Goal: Check status: Check status

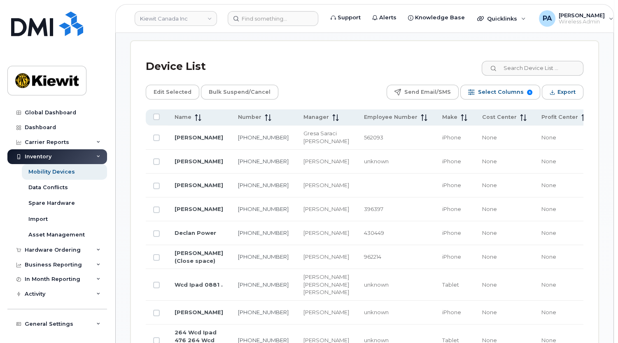
scroll to position [449, 0]
click at [43, 247] on div "Hardware Ordering" at bounding box center [53, 250] width 56 height 7
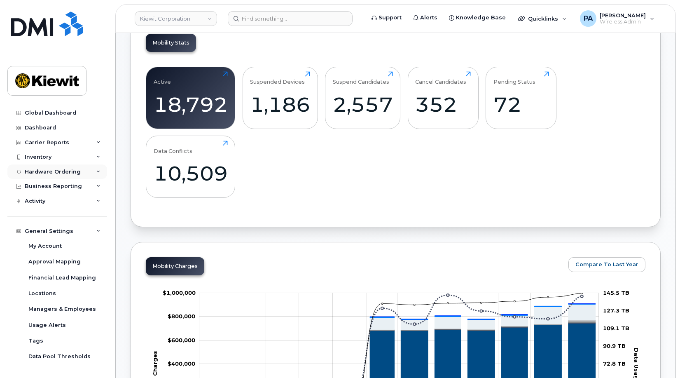
click at [50, 170] on div "Hardware Ordering" at bounding box center [53, 171] width 56 height 7
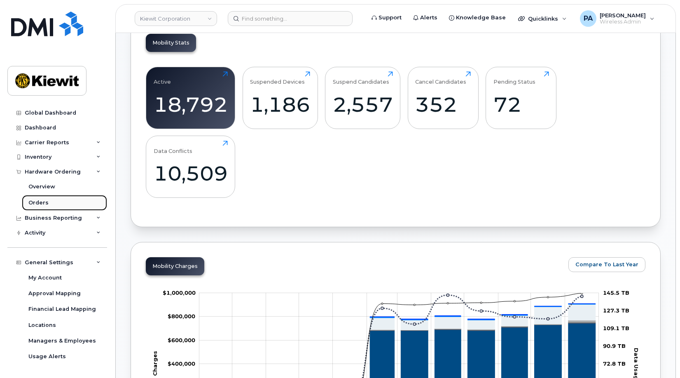
click at [45, 202] on div "Orders" at bounding box center [38, 202] width 20 height 7
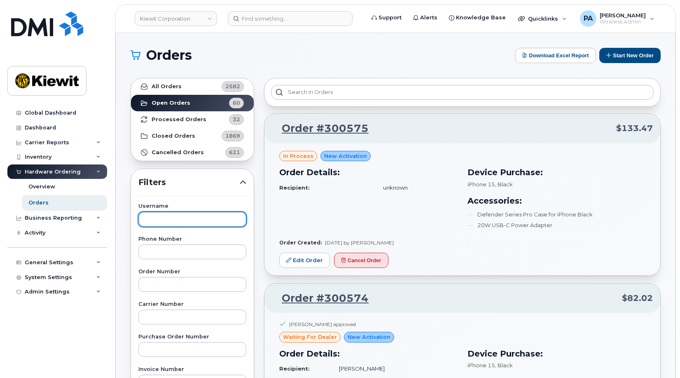
click at [177, 216] on input "text" at bounding box center [192, 219] width 108 height 15
click at [180, 218] on input "mike re" at bounding box center [192, 219] width 108 height 15
type input "mike romero"
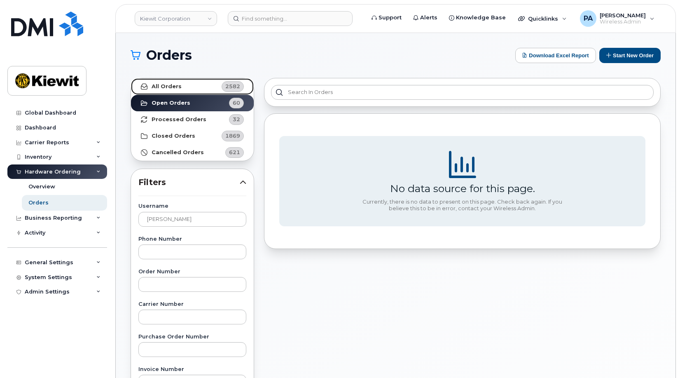
click at [217, 91] on link "All Orders 2582" at bounding box center [192, 86] width 123 height 16
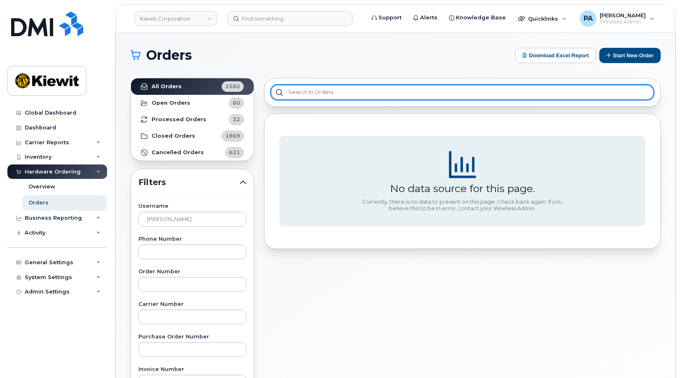
click at [345, 92] on input "text" at bounding box center [462, 92] width 383 height 15
paste input "[PERSON_NAME]"
type input "Romero"
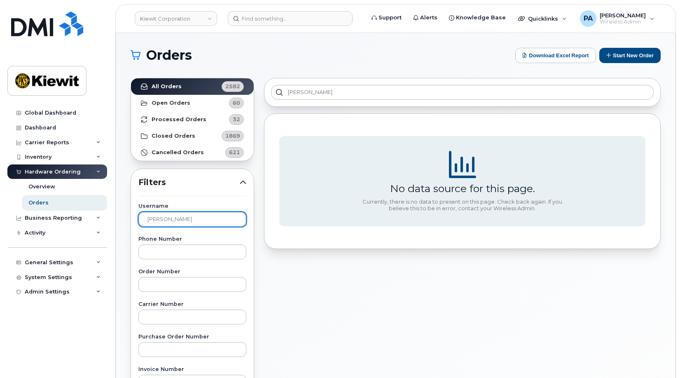
click at [175, 219] on input "mike romero" at bounding box center [192, 219] width 108 height 15
paste input "R"
type input "mike Romero"
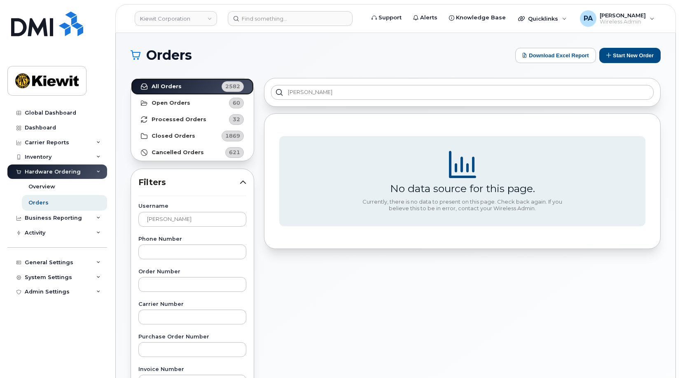
click at [163, 86] on strong "All Orders" at bounding box center [167, 86] width 30 height 7
click at [275, 19] on input at bounding box center [290, 18] width 125 height 15
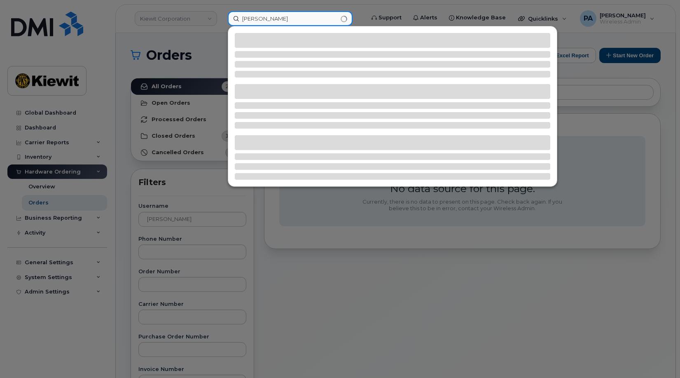
paste input "Romero"
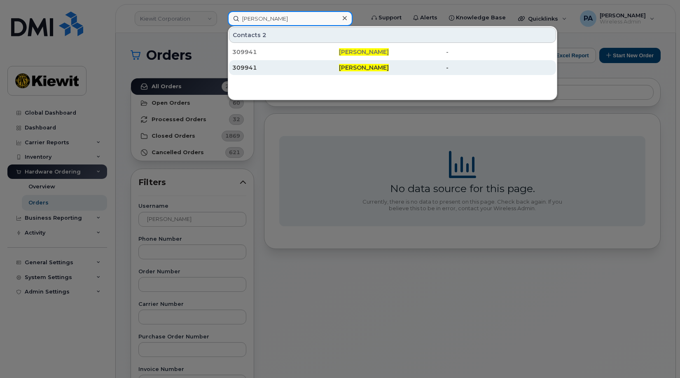
type input "Mike Romero"
click at [243, 65] on div "309941" at bounding box center [285, 67] width 107 height 8
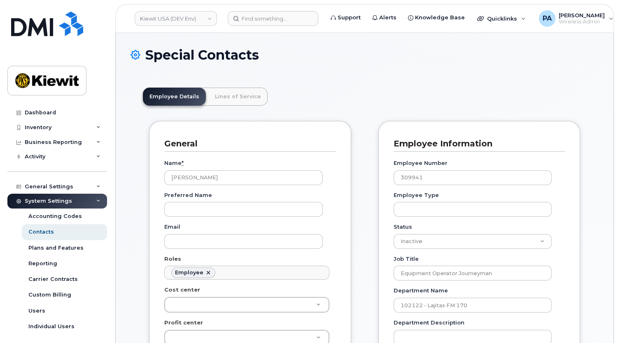
scroll to position [25, 0]
click at [231, 100] on link "Lines of Service" at bounding box center [237, 97] width 59 height 18
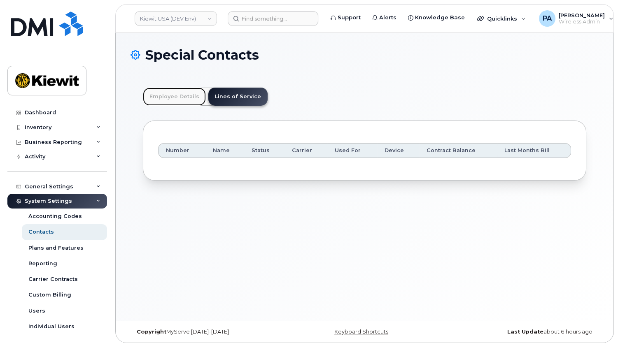
click at [169, 95] on link "Employee Details" at bounding box center [174, 97] width 63 height 18
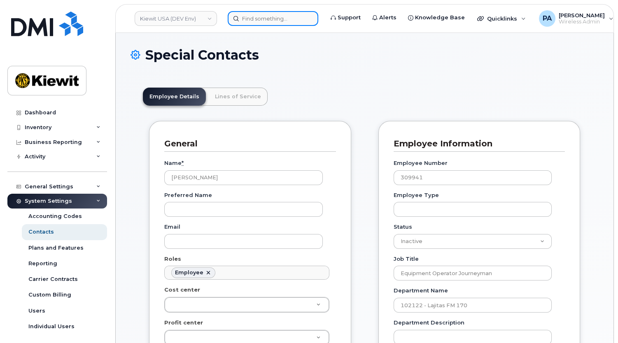
click at [245, 16] on input at bounding box center [273, 18] width 91 height 15
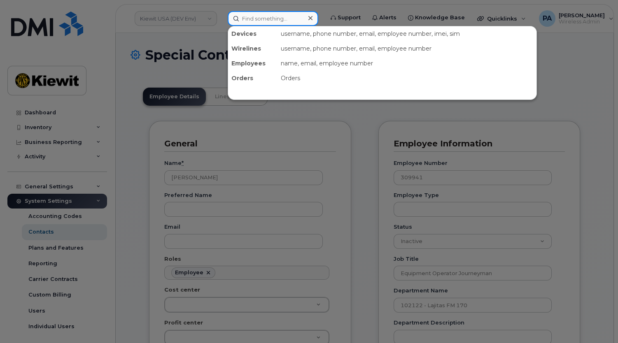
paste input "Romero"
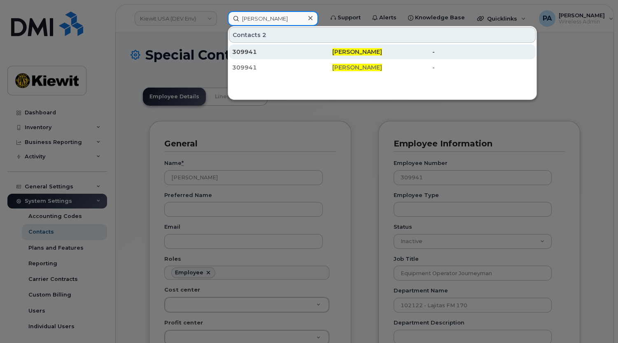
type input "mike Romero"
click at [247, 51] on div "309941" at bounding box center [282, 52] width 100 height 8
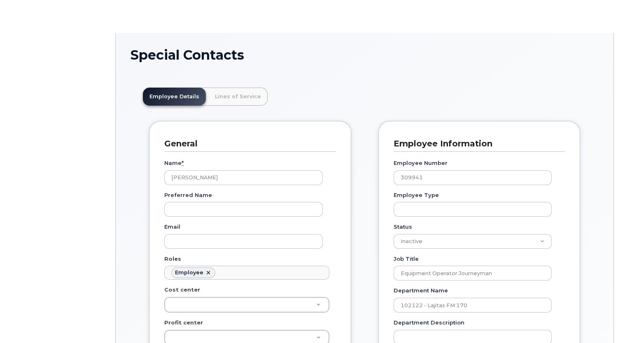
scroll to position [26, 0]
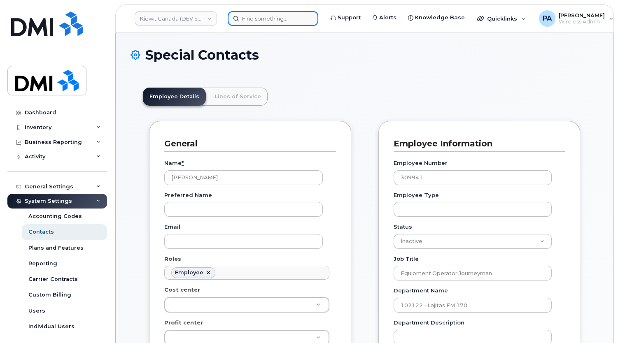
click at [259, 15] on input at bounding box center [273, 18] width 91 height 15
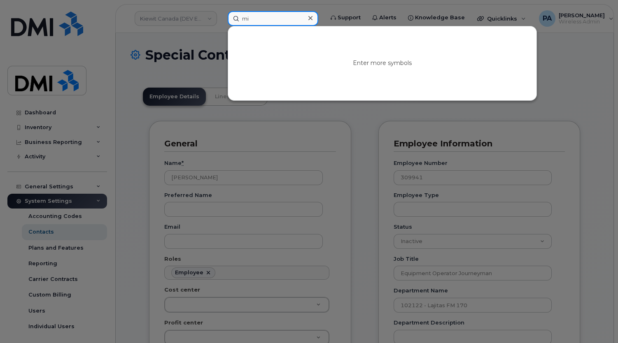
type input "m"
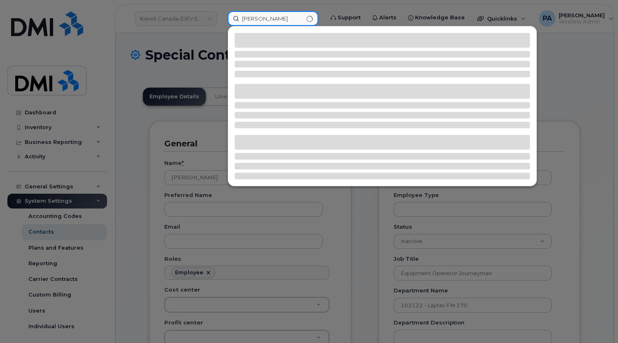
paste input "Romero"
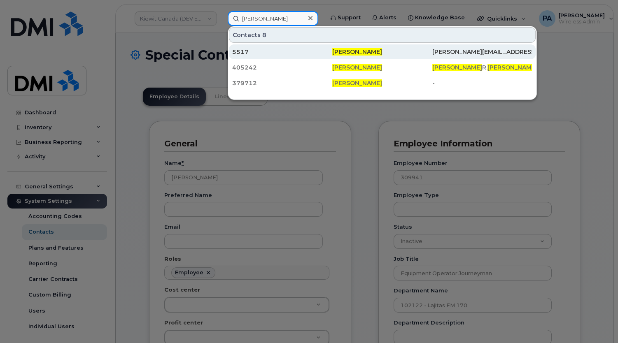
type input "michael Romero"
click at [243, 48] on div "5517" at bounding box center [282, 52] width 100 height 8
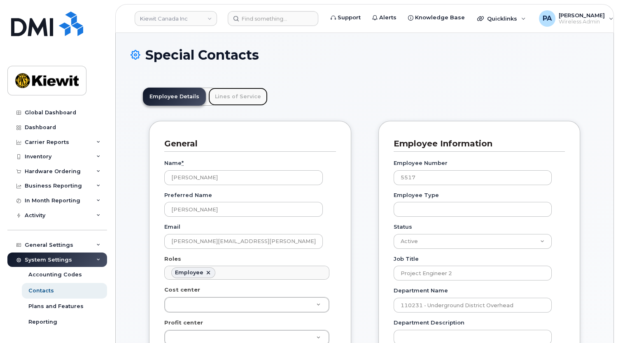
click at [228, 102] on link "Lines of Service" at bounding box center [237, 97] width 59 height 18
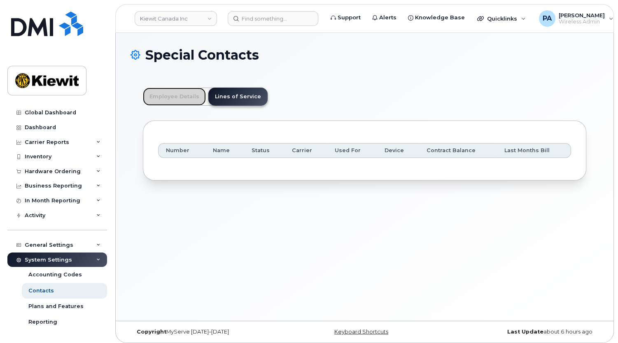
drag, startPoint x: 177, startPoint y: 91, endPoint x: 196, endPoint y: 81, distance: 21.9
click at [177, 91] on link "Employee Details" at bounding box center [174, 97] width 63 height 18
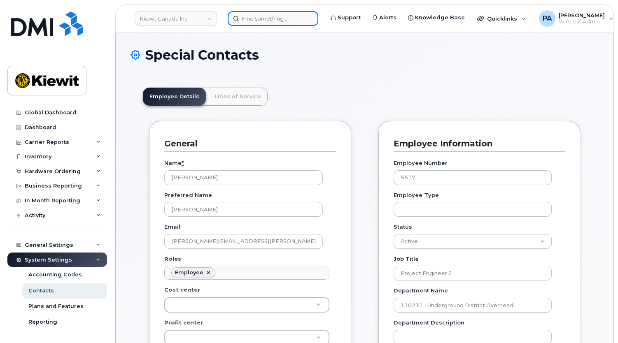
click at [271, 14] on input at bounding box center [273, 18] width 91 height 15
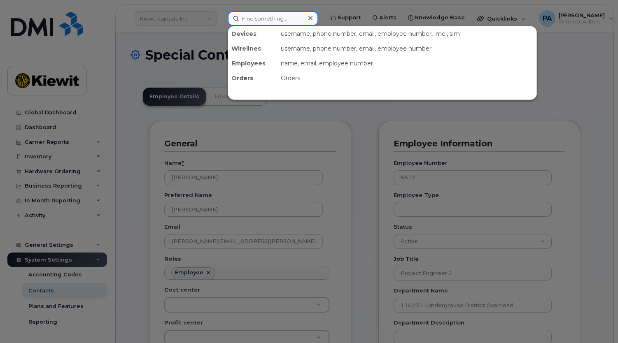
paste input "[PERSON_NAME][EMAIL_ADDRESS][PERSON_NAME][PERSON_NAME][DOMAIN_NAME]"
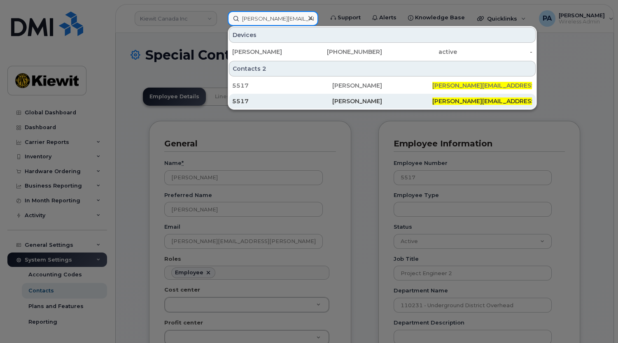
type input "[PERSON_NAME][EMAIL_ADDRESS][PERSON_NAME][PERSON_NAME][DOMAIN_NAME]"
click at [239, 100] on div "5517" at bounding box center [282, 101] width 100 height 8
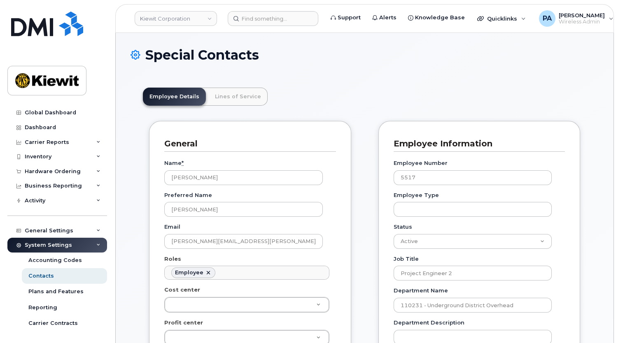
scroll to position [26, 0]
click at [235, 94] on link "Lines of Service" at bounding box center [237, 97] width 59 height 18
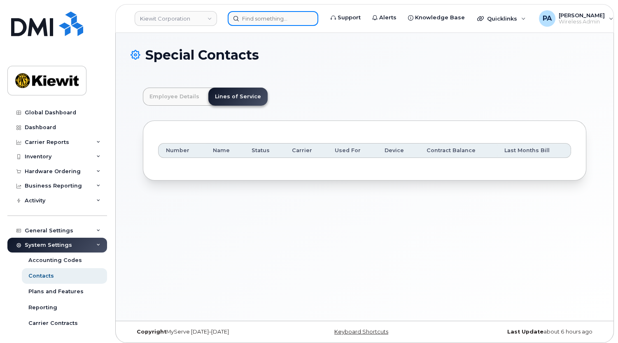
click at [255, 23] on input at bounding box center [273, 18] width 91 height 15
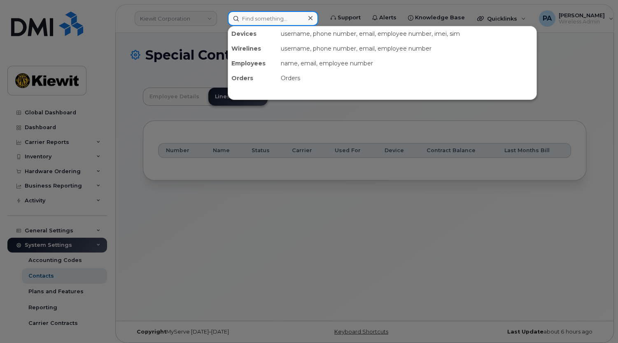
paste input "[PERSON_NAME][EMAIL_ADDRESS][PERSON_NAME][PERSON_NAME][DOMAIN_NAME]"
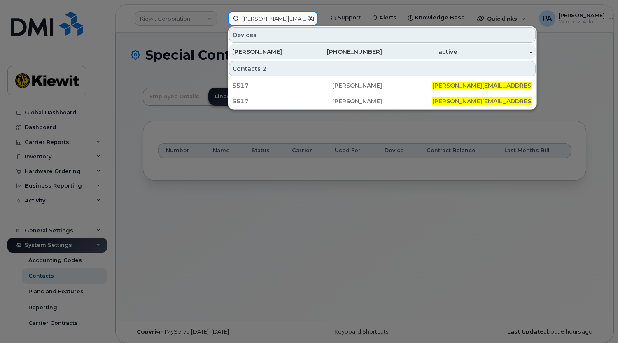
type input "[PERSON_NAME][EMAIL_ADDRESS][PERSON_NAME][PERSON_NAME][DOMAIN_NAME]"
click at [250, 51] on div "[PERSON_NAME]" at bounding box center [269, 52] width 75 height 8
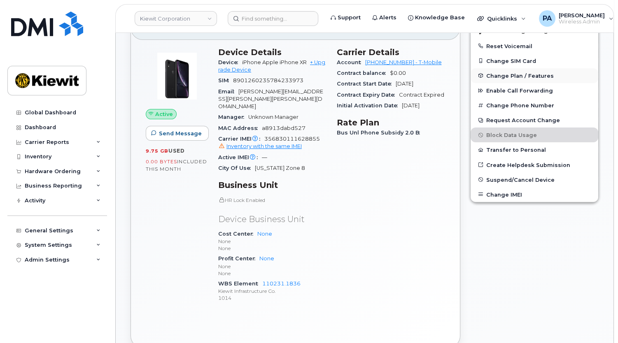
scroll to position [37, 0]
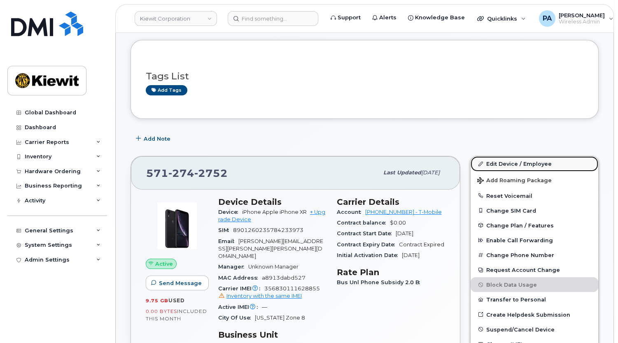
click at [507, 161] on link "Edit Device / Employee" at bounding box center [535, 163] width 128 height 15
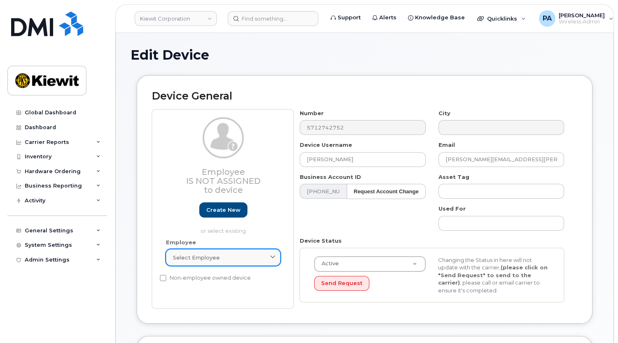
click at [210, 258] on span "Select employee" at bounding box center [196, 258] width 47 height 8
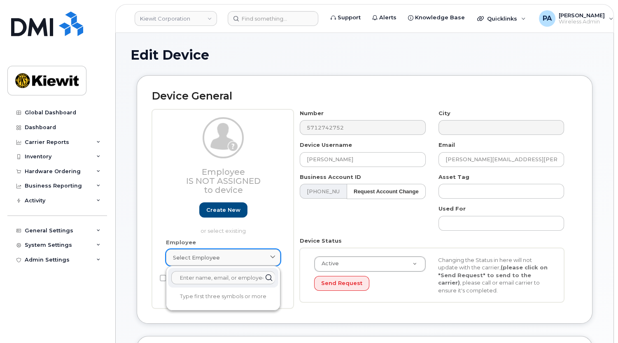
paste input "[PERSON_NAME][EMAIL_ADDRESS][PERSON_NAME][PERSON_NAME][DOMAIN_NAME]"
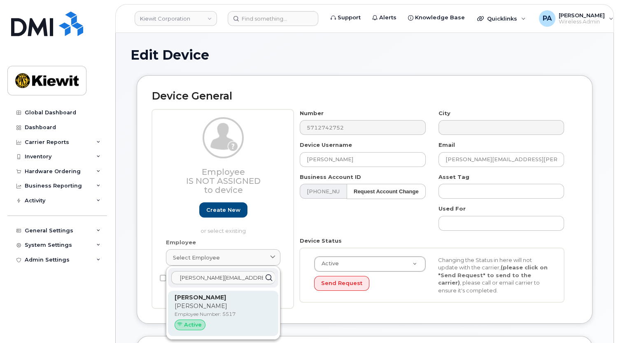
type input "[PERSON_NAME][EMAIL_ADDRESS][PERSON_NAME][PERSON_NAME][DOMAIN_NAME]"
click at [207, 301] on strong "[PERSON_NAME]" at bounding box center [200, 297] width 51 height 7
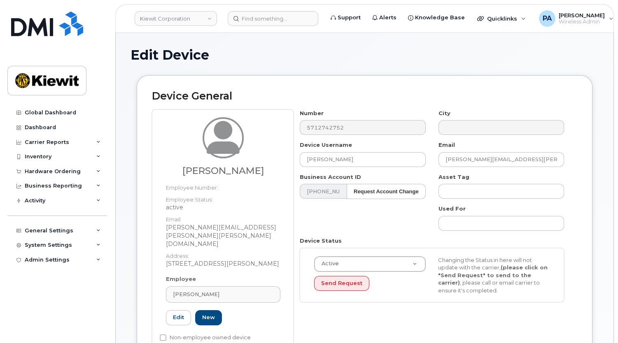
type input "5517"
type input "[PERSON_NAME]"
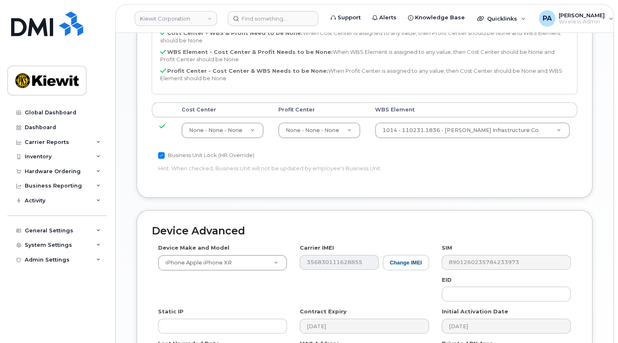
scroll to position [507, 0]
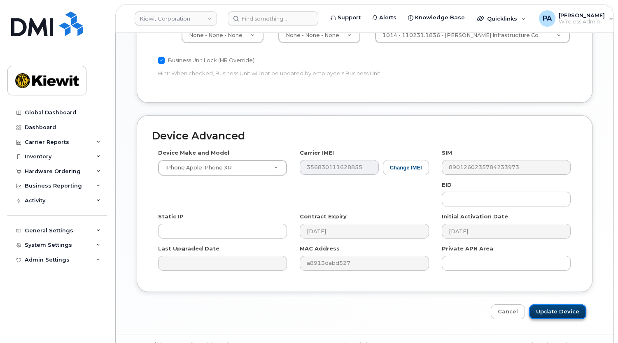
click at [557, 305] on input "Update Device" at bounding box center [557, 312] width 57 height 15
type input "Saving..."
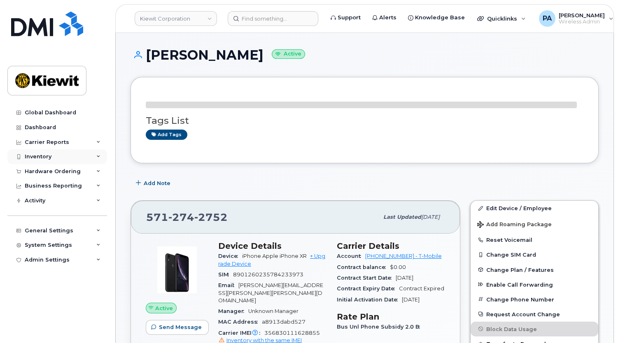
drag, startPoint x: 0, startPoint y: 0, endPoint x: 46, endPoint y: 158, distance: 164.2
click at [46, 158] on div "Inventory" at bounding box center [38, 157] width 27 height 7
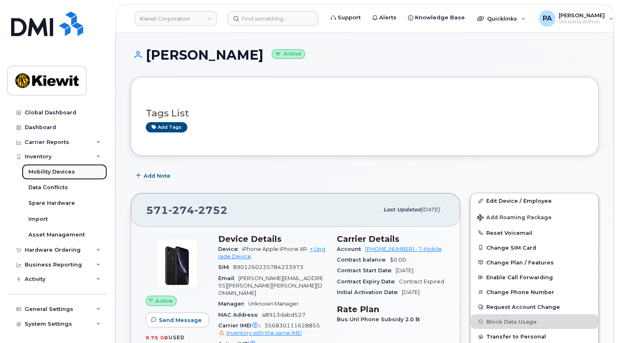
click at [45, 173] on div "Mobility Devices" at bounding box center [51, 171] width 47 height 7
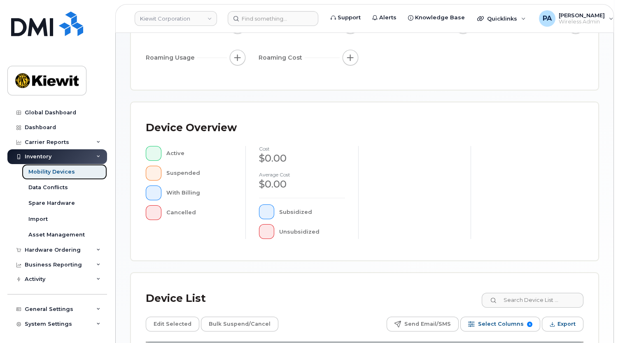
scroll to position [224, 0]
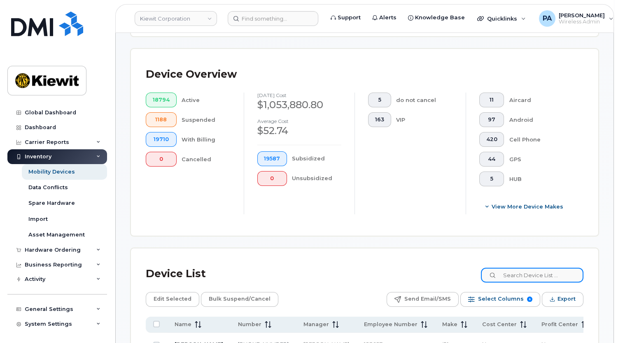
click at [548, 275] on input at bounding box center [532, 275] width 103 height 15
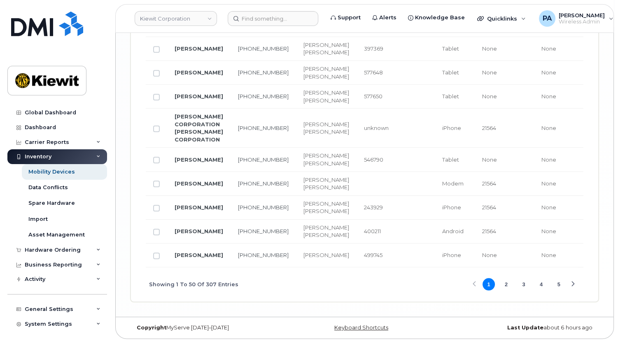
scroll to position [1946, 0]
type input "KIEWIT"
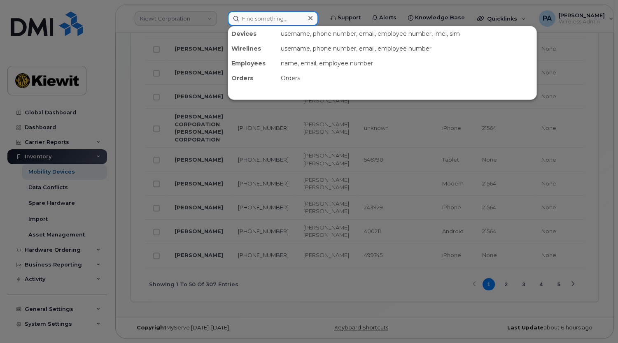
click at [270, 19] on input at bounding box center [273, 18] width 91 height 15
paste input "Mike.Romero@kiewit.com"
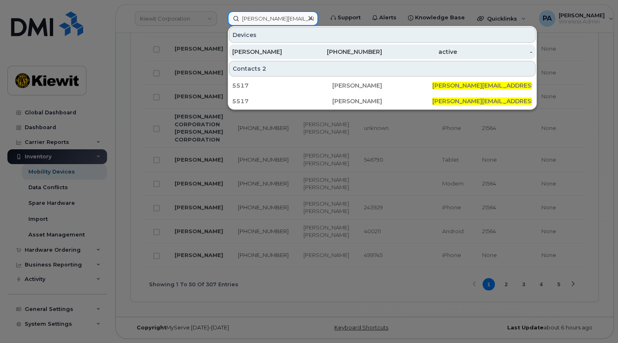
type input "[PERSON_NAME][EMAIL_ADDRESS][PERSON_NAME][PERSON_NAME][DOMAIN_NAME]"
click at [255, 50] on div "[PERSON_NAME]" at bounding box center [269, 52] width 75 height 8
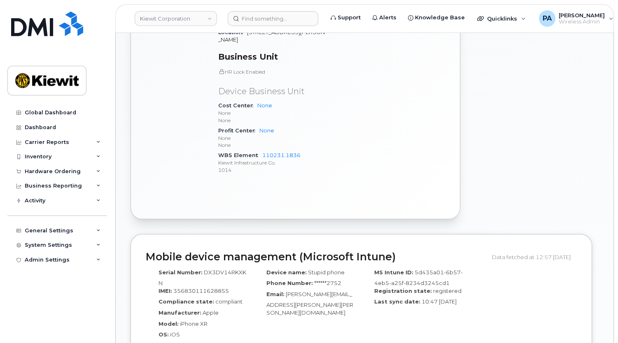
scroll to position [599, 0]
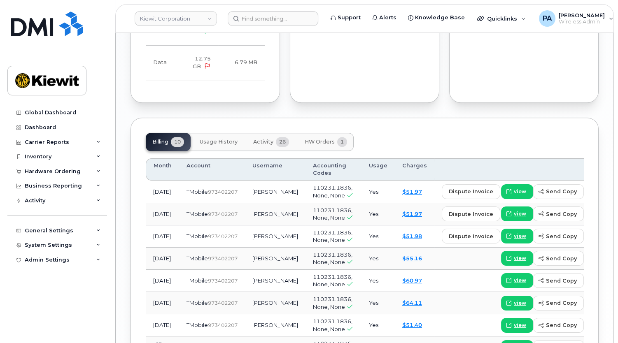
click at [320, 133] on button "HW Orders 1" at bounding box center [326, 142] width 56 height 18
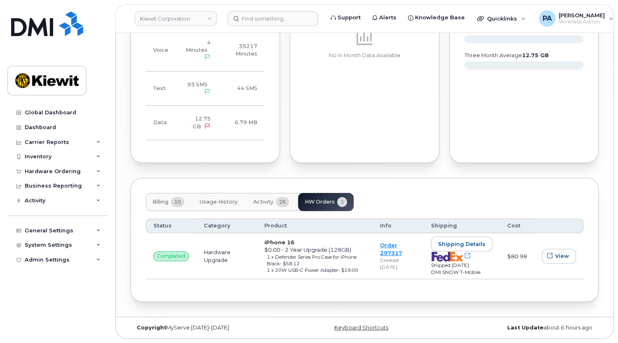
scroll to position [815, 0]
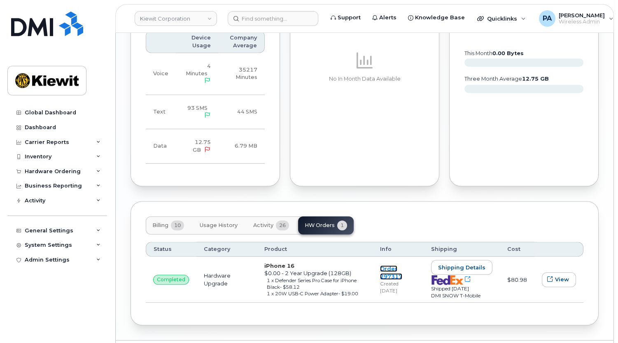
click at [387, 266] on link "Order 297317" at bounding box center [391, 273] width 22 height 14
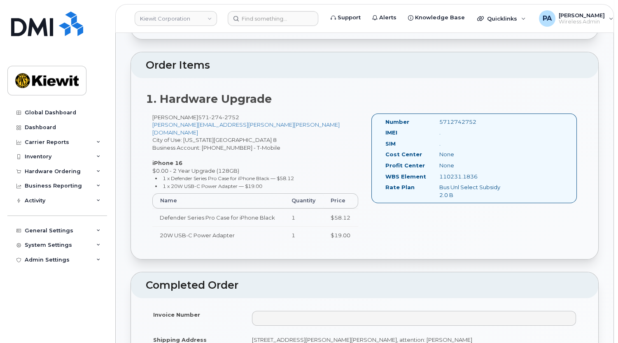
scroll to position [299, 0]
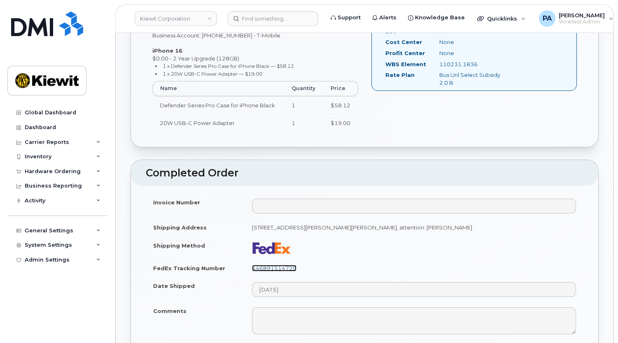
click at [271, 265] on link "446891514720" at bounding box center [274, 268] width 44 height 7
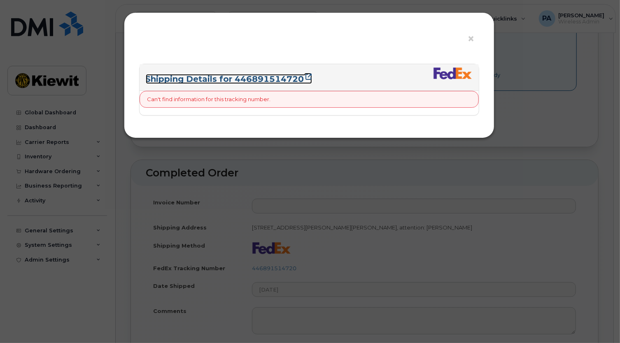
click at [276, 76] on link "Shipping Details for 446891514720" at bounding box center [229, 79] width 166 height 10
click at [469, 41] on span "×" at bounding box center [471, 38] width 7 height 15
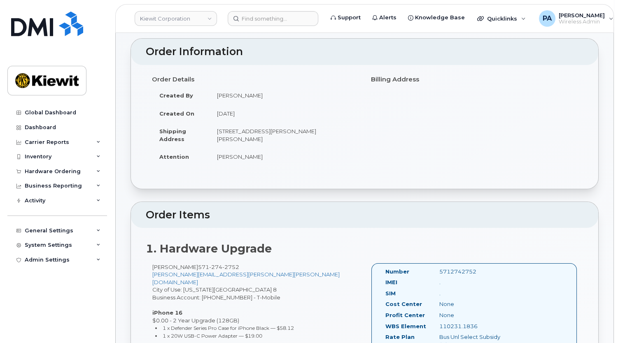
scroll to position [0, 0]
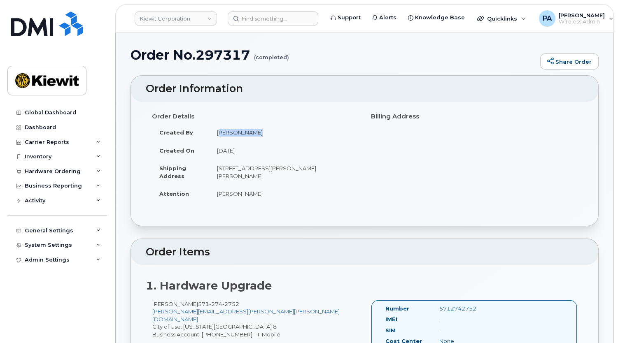
drag, startPoint x: 254, startPoint y: 133, endPoint x: 214, endPoint y: 133, distance: 39.9
click at [214, 133] on td "Melissa Hoye" at bounding box center [284, 133] width 149 height 18
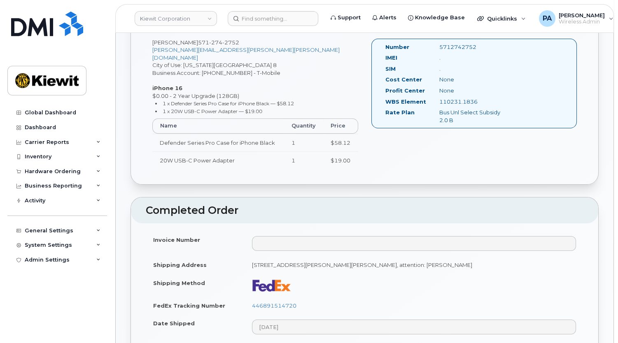
scroll to position [337, 0]
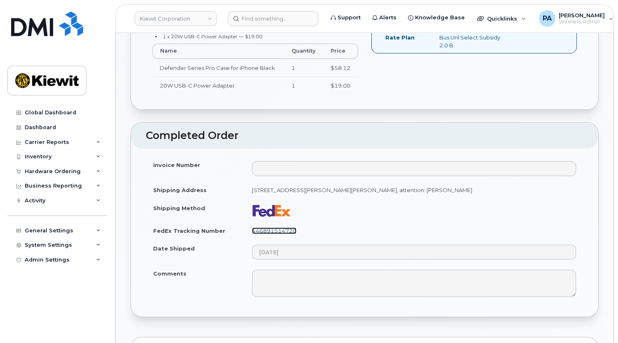
click at [288, 228] on link "446891514720" at bounding box center [274, 231] width 44 height 7
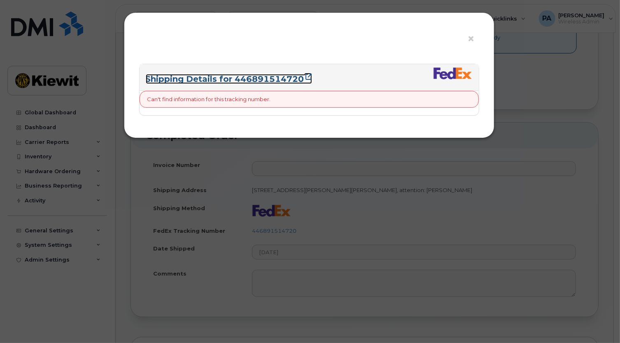
click at [230, 78] on link "Shipping Details for 446891514720" at bounding box center [229, 79] width 166 height 10
click at [106, 66] on div "× Shipping Details for 446891514720 Can't find information for this tracking nu…" at bounding box center [310, 171] width 620 height 343
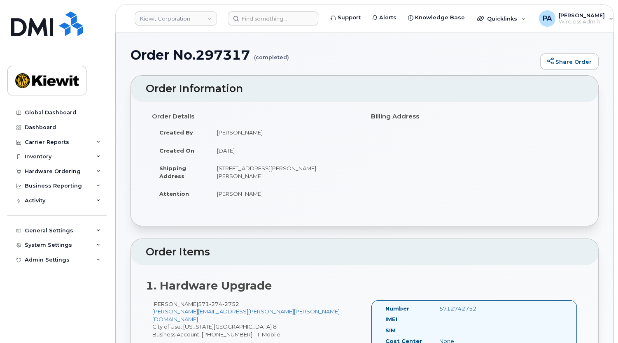
scroll to position [224, 0]
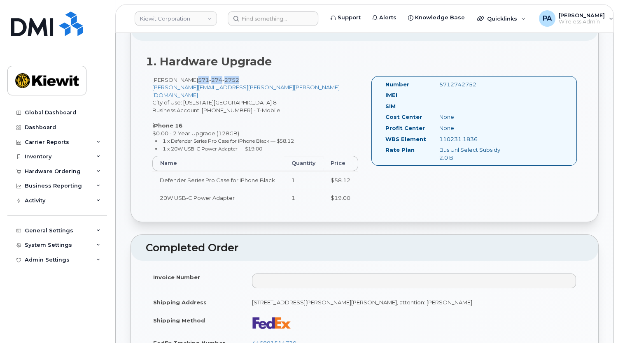
drag, startPoint x: 242, startPoint y: 80, endPoint x: 198, endPoint y: 79, distance: 43.2
click at [198, 79] on div "Michael Romero 571 274 2752 mike.romero@kiewit.com City of Use: Washington Zone…" at bounding box center [255, 145] width 219 height 138
copy span "571 274 2752"
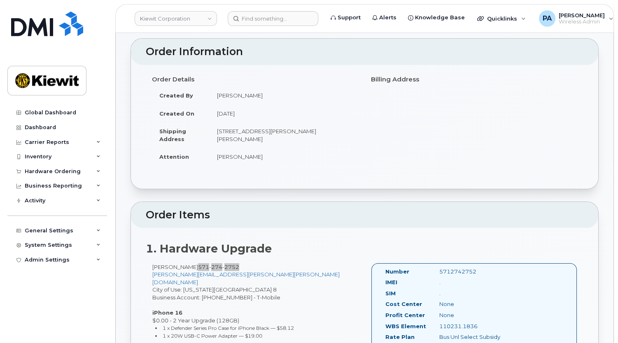
scroll to position [0, 0]
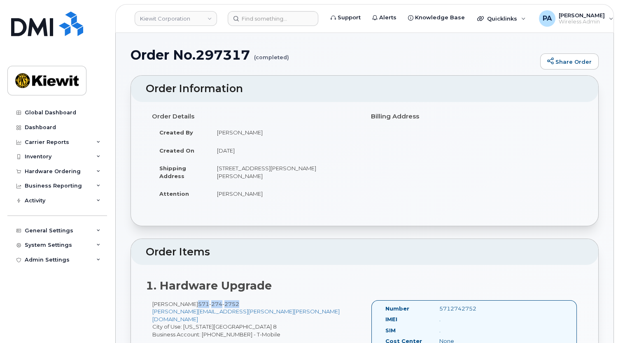
drag, startPoint x: 342, startPoint y: 169, endPoint x: 214, endPoint y: 169, distance: 128.1
click at [214, 169] on td "900 Scannell Court, Joppa, MD, 21085, USA" at bounding box center [284, 172] width 149 height 26
copy td "900 Scannell Court, Joppa, MD, 21085, USA"
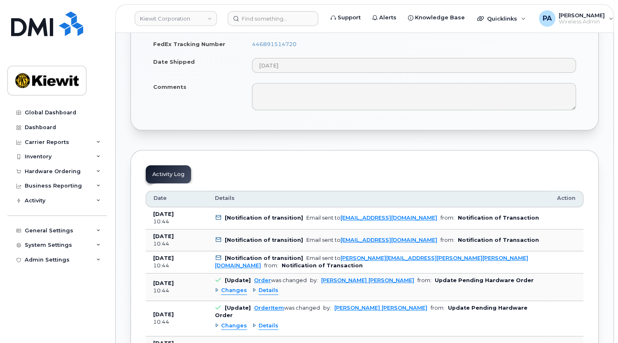
scroll to position [412, 0]
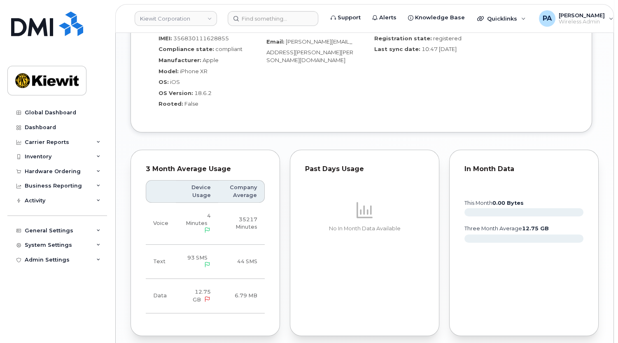
scroll to position [815, 0]
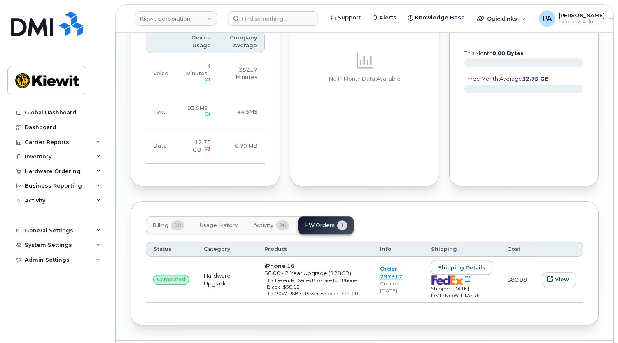
click at [166, 217] on button "Billing 10" at bounding box center [168, 226] width 45 height 18
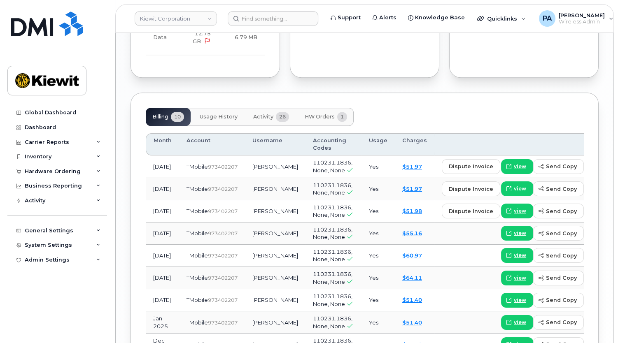
scroll to position [774, 0]
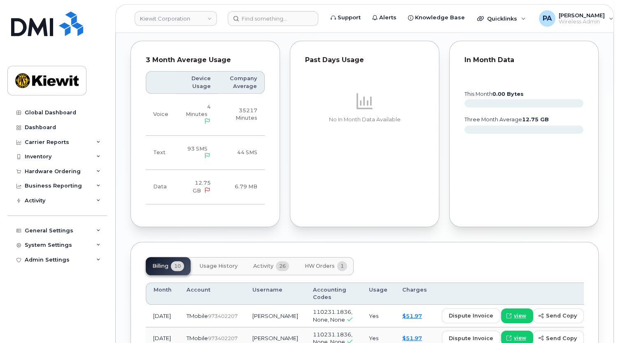
click at [275, 257] on button "Activity 26" at bounding box center [271, 266] width 49 height 18
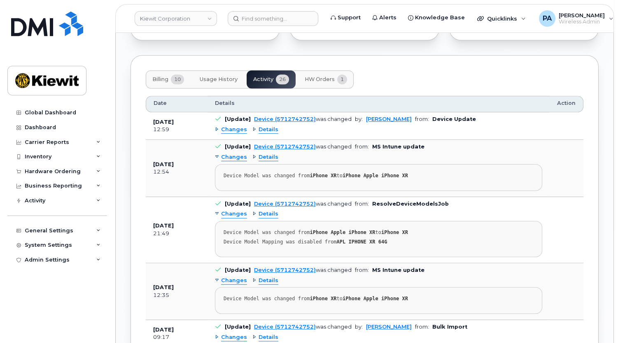
scroll to position [1036, 0]
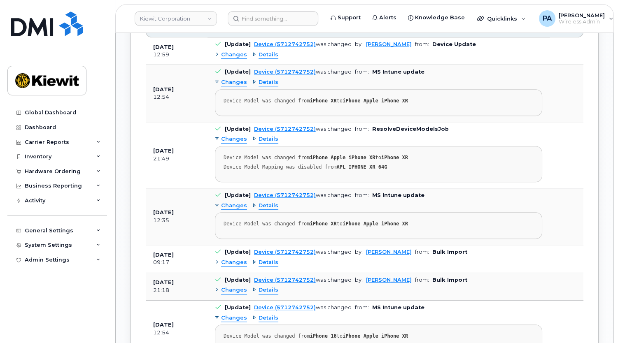
click at [264, 287] on span "Details" at bounding box center [269, 291] width 20 height 8
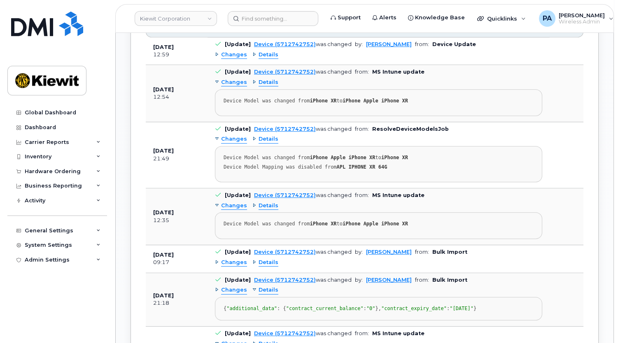
click at [240, 287] on span "Changes" at bounding box center [234, 291] width 26 height 8
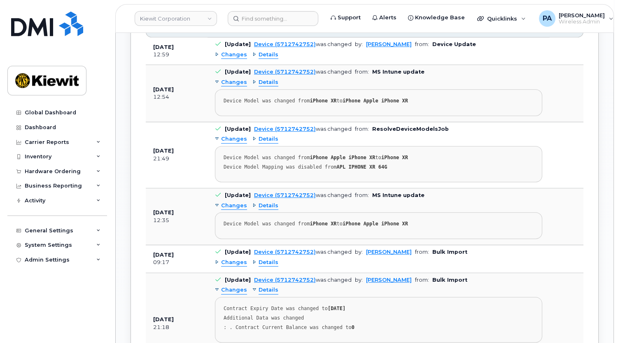
click at [234, 259] on span "Changes" at bounding box center [234, 263] width 26 height 8
